Goal: Task Accomplishment & Management: Manage account settings

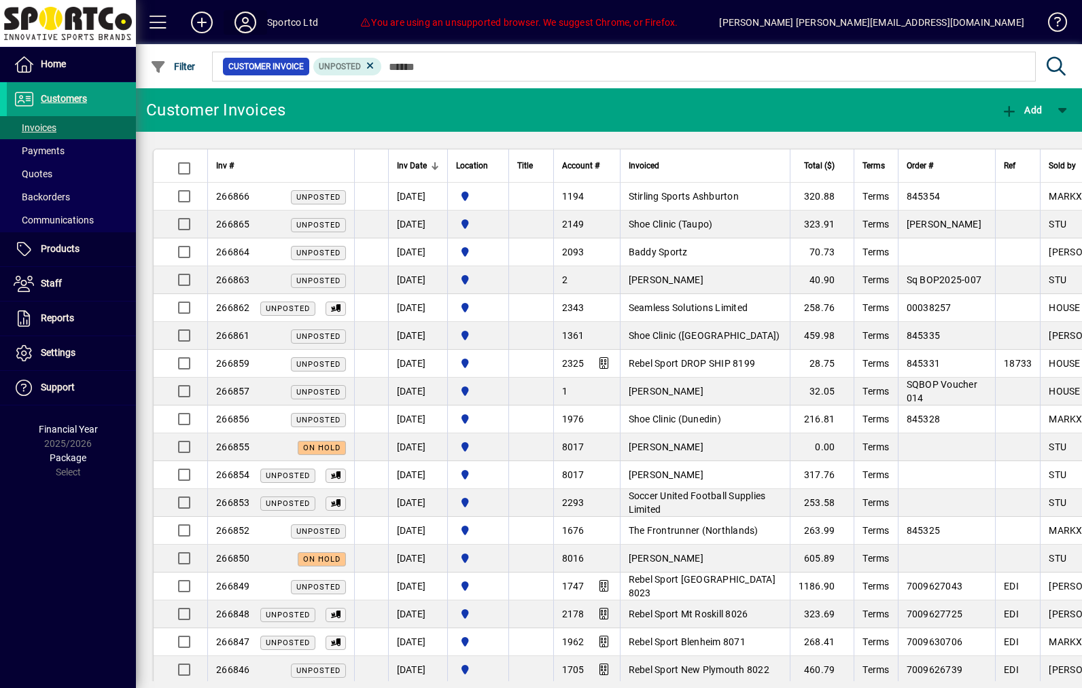
click at [261, 24] on span at bounding box center [245, 22] width 43 height 33
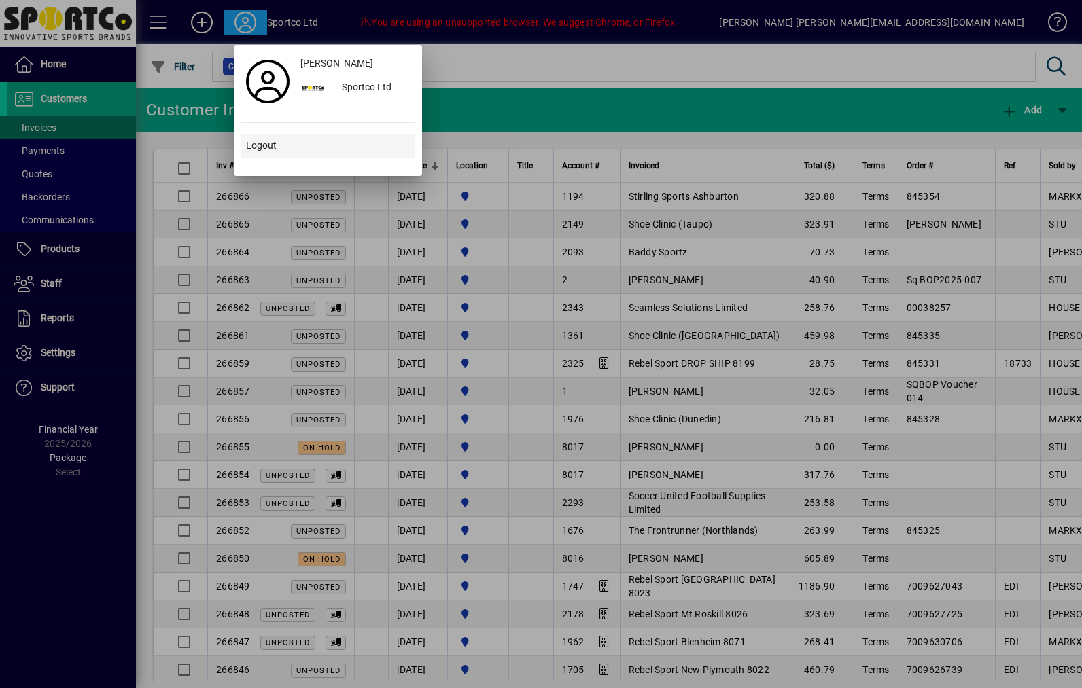
click at [336, 160] on span at bounding box center [328, 146] width 175 height 33
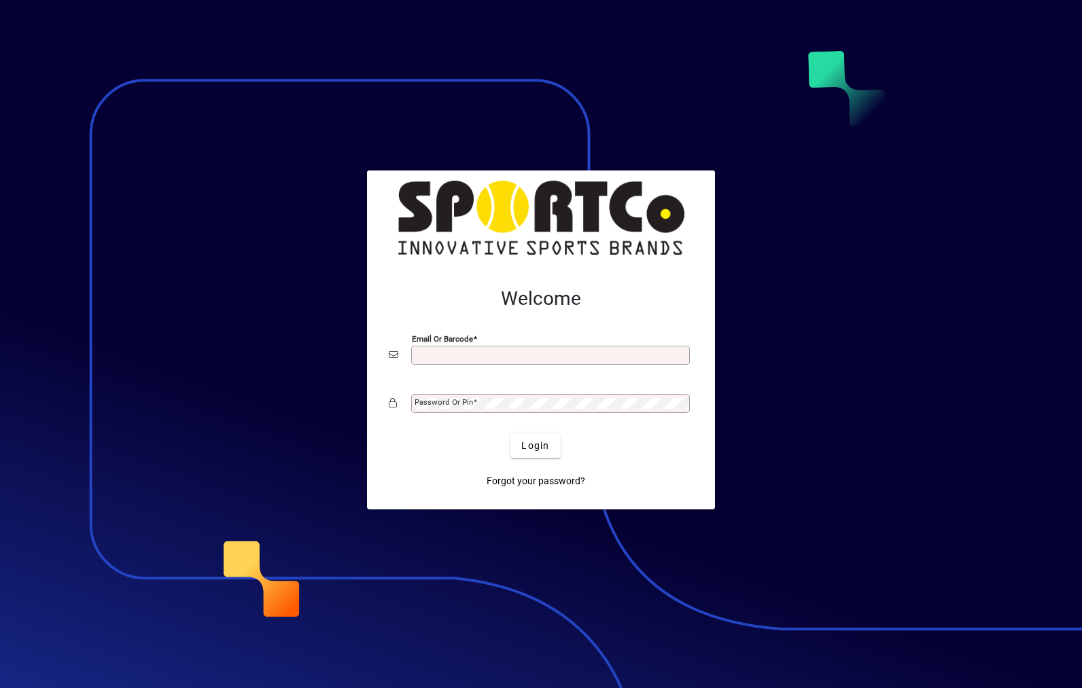
type input "**********"
click at [535, 445] on button "Login" at bounding box center [535, 445] width 50 height 24
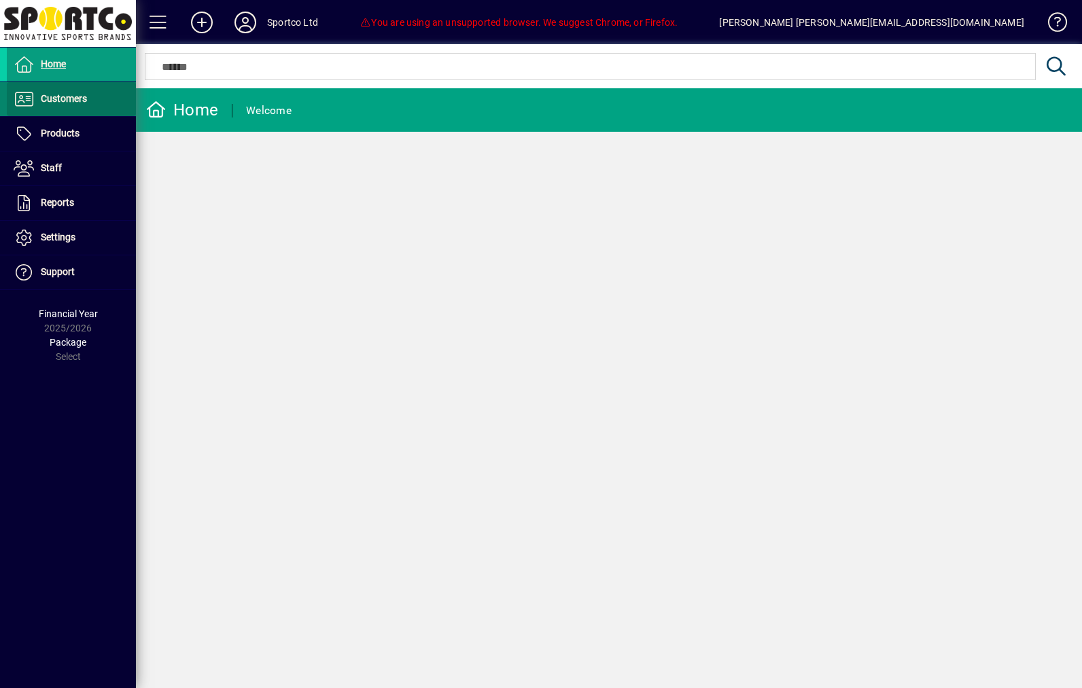
click at [97, 109] on span at bounding box center [71, 99] width 129 height 33
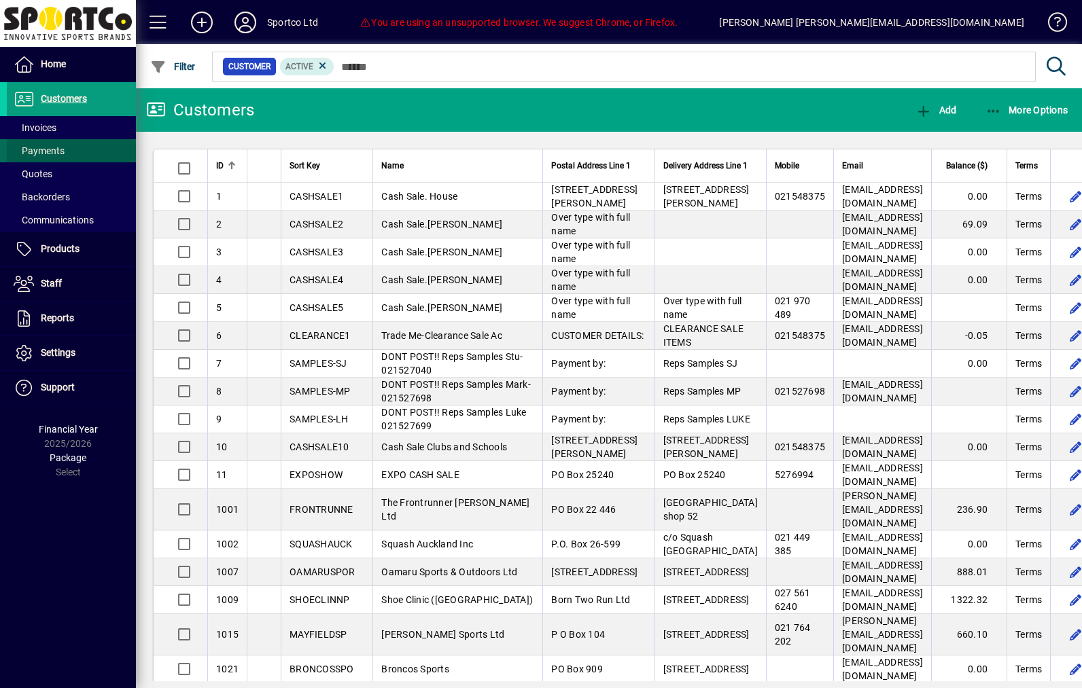
click at [74, 135] on span at bounding box center [71, 151] width 129 height 33
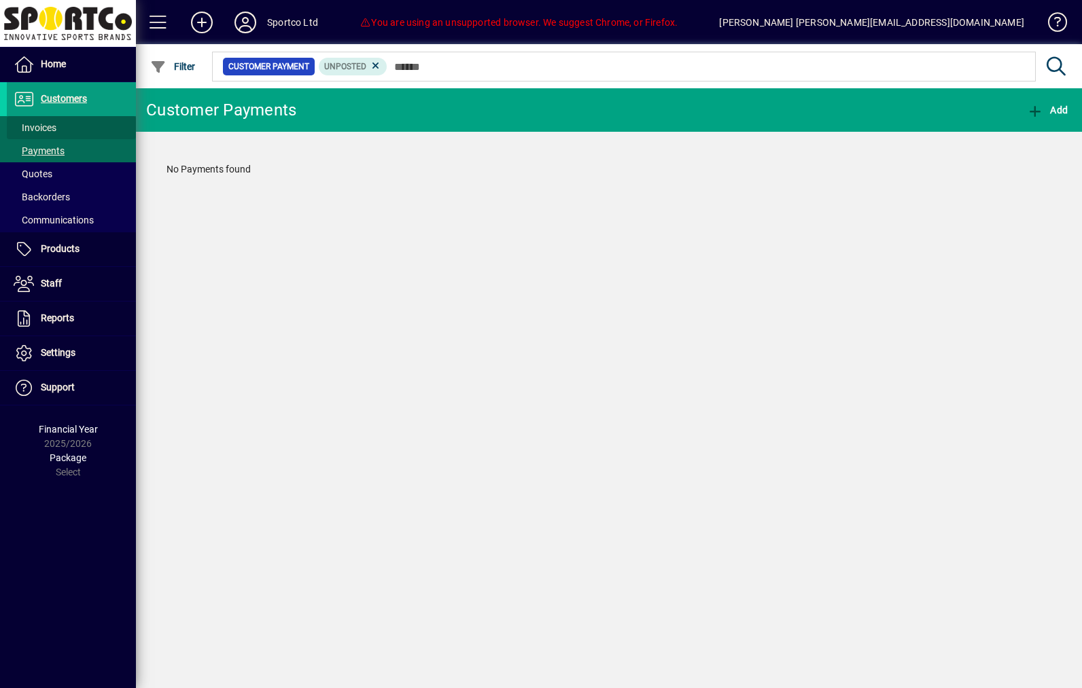
click at [75, 122] on span at bounding box center [71, 127] width 129 height 33
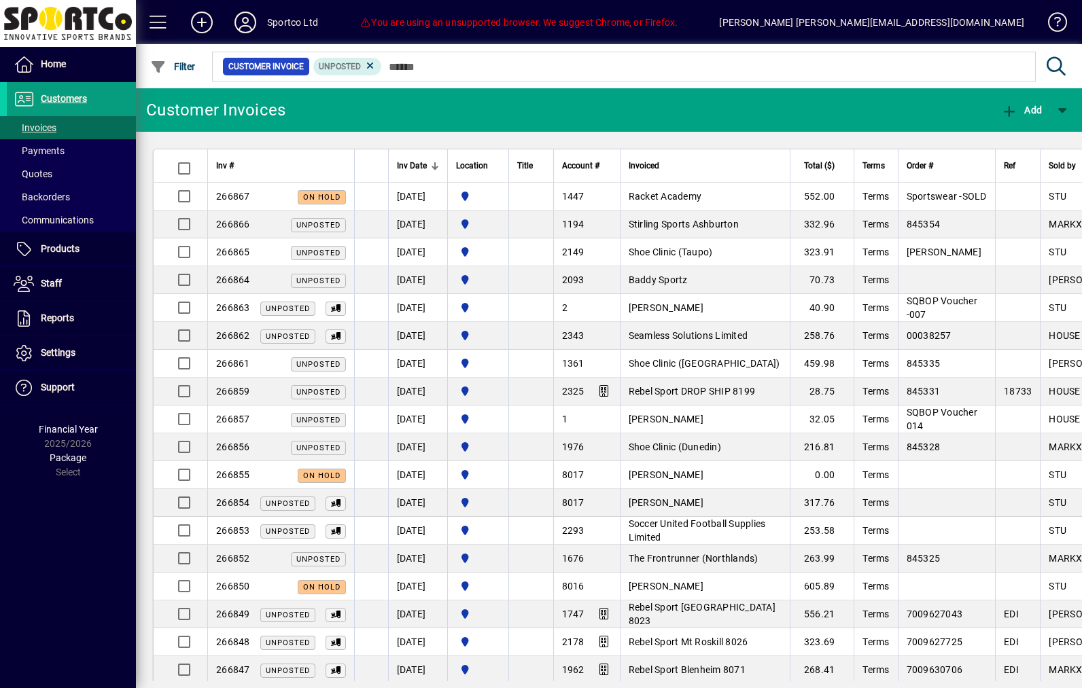
click at [169, 26] on span at bounding box center [158, 22] width 33 height 33
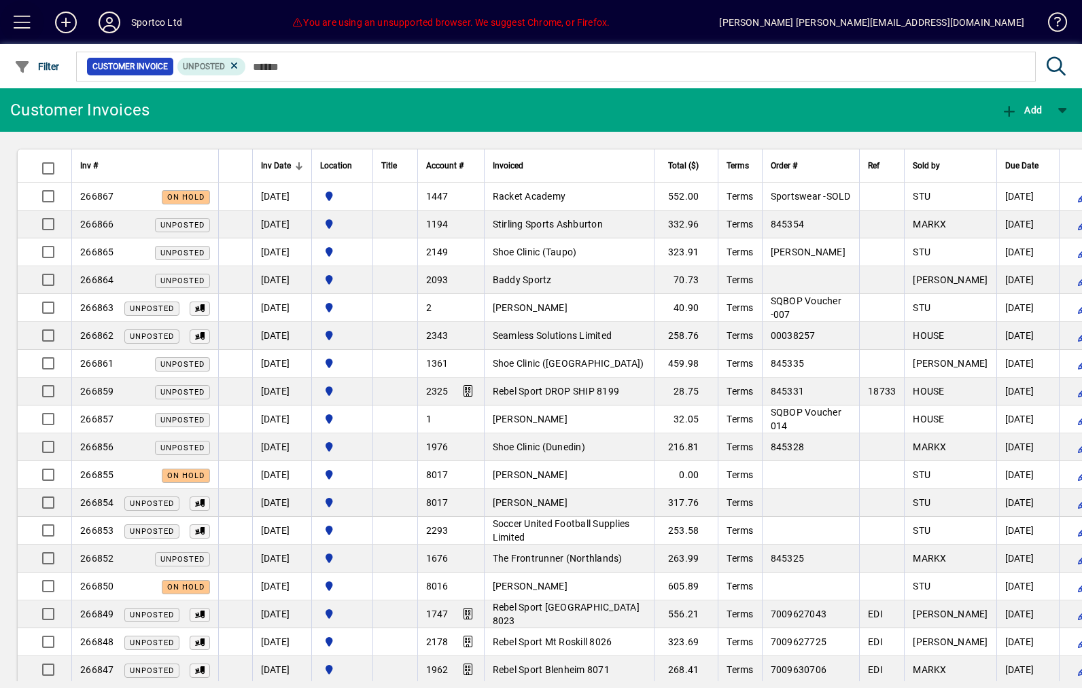
click at [29, 30] on span at bounding box center [22, 22] width 33 height 33
